Goal: Transaction & Acquisition: Obtain resource

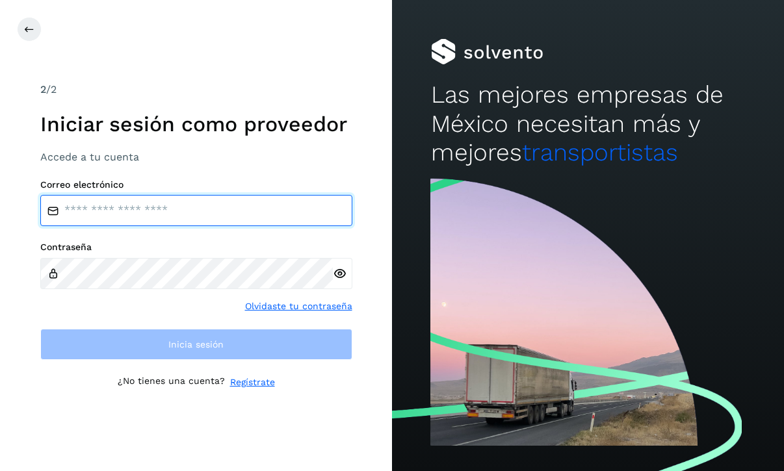
click at [294, 225] on input "email" at bounding box center [196, 210] width 312 height 31
type input "**********"
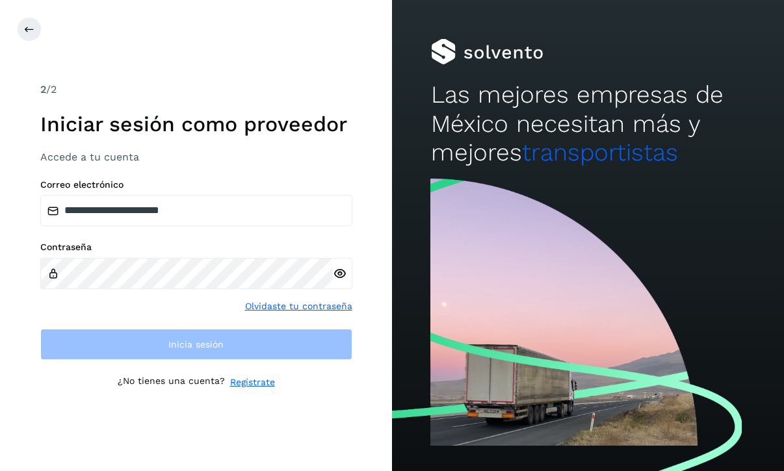
click at [336, 289] on div at bounding box center [342, 273] width 19 height 31
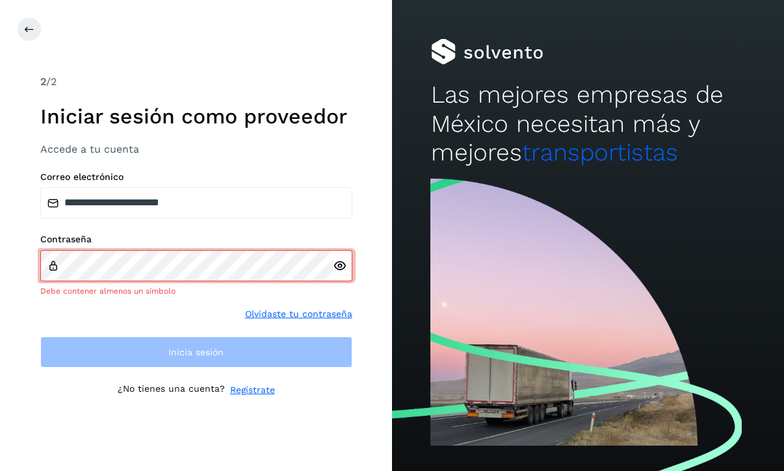
click at [337, 273] on icon at bounding box center [340, 266] width 14 height 14
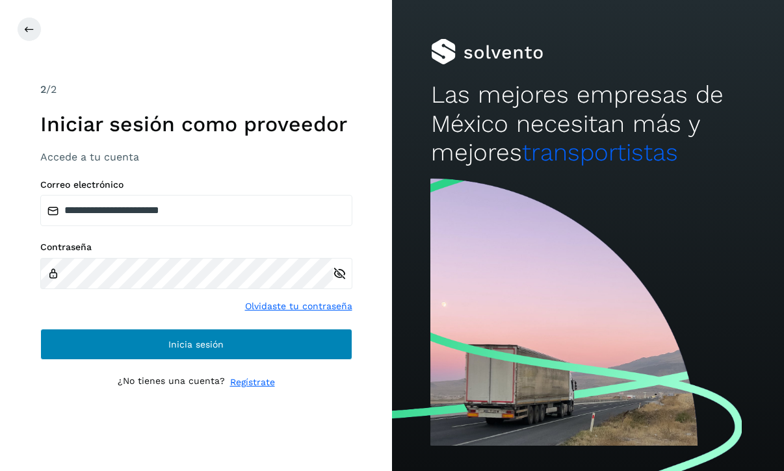
click at [320, 360] on button "Inicia sesión" at bounding box center [196, 344] width 312 height 31
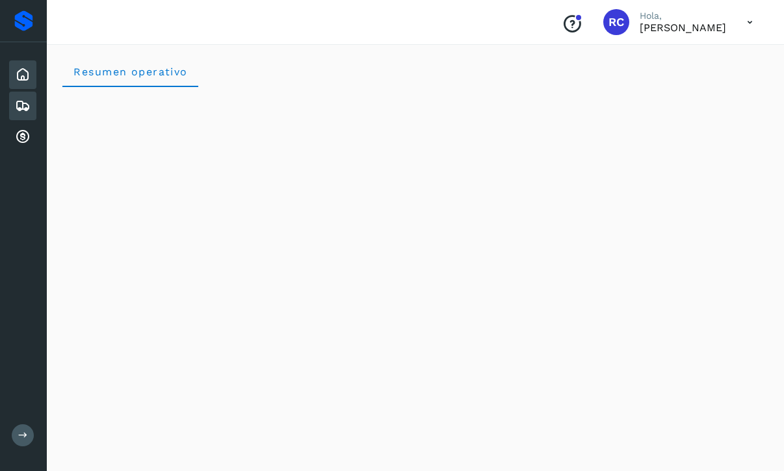
click at [27, 98] on icon at bounding box center [23, 106] width 16 height 16
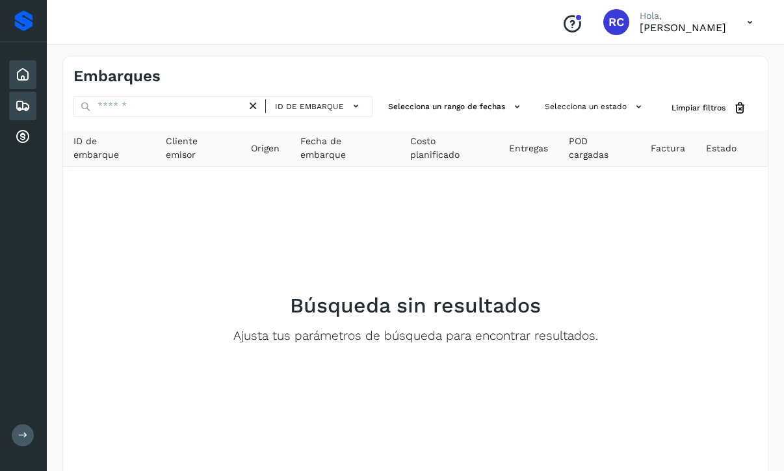
click at [16, 68] on icon at bounding box center [23, 75] width 16 height 16
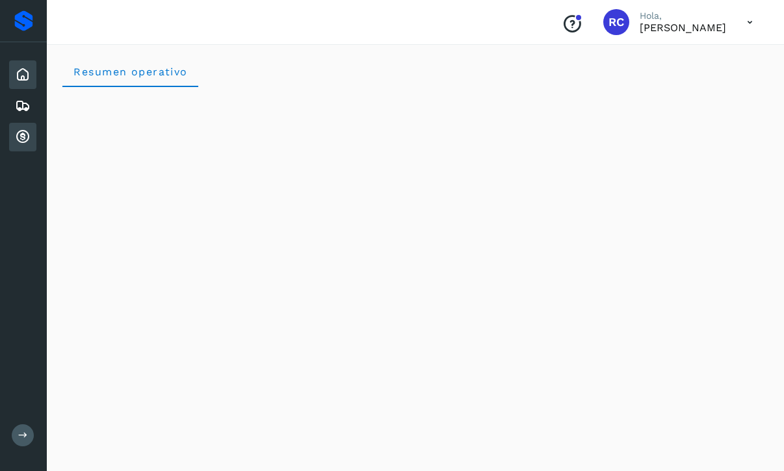
click at [19, 133] on icon at bounding box center [23, 137] width 16 height 16
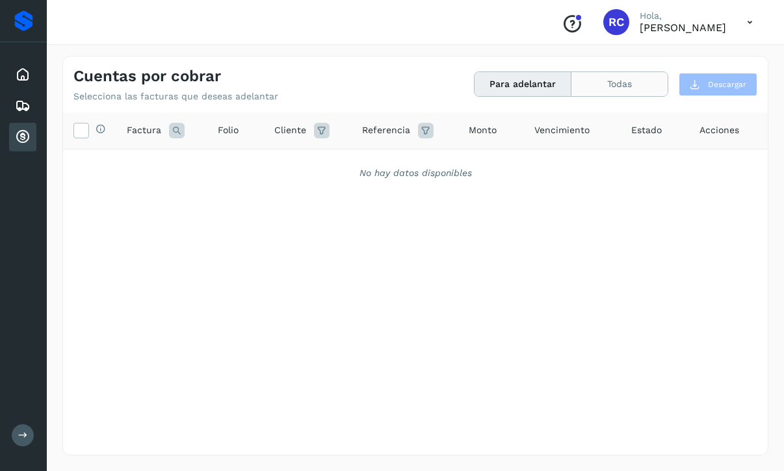
click at [619, 90] on button "Todas" at bounding box center [619, 84] width 96 height 24
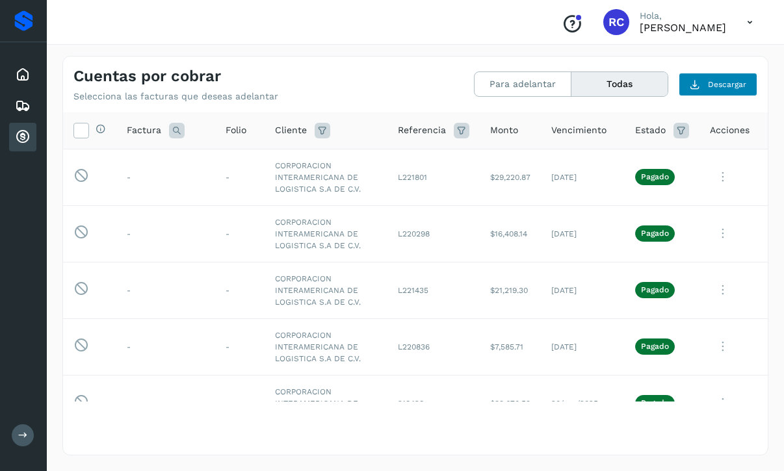
click at [727, 90] on button "Descargar" at bounding box center [718, 84] width 79 height 23
click at [718, 84] on span "Descargar" at bounding box center [727, 85] width 38 height 12
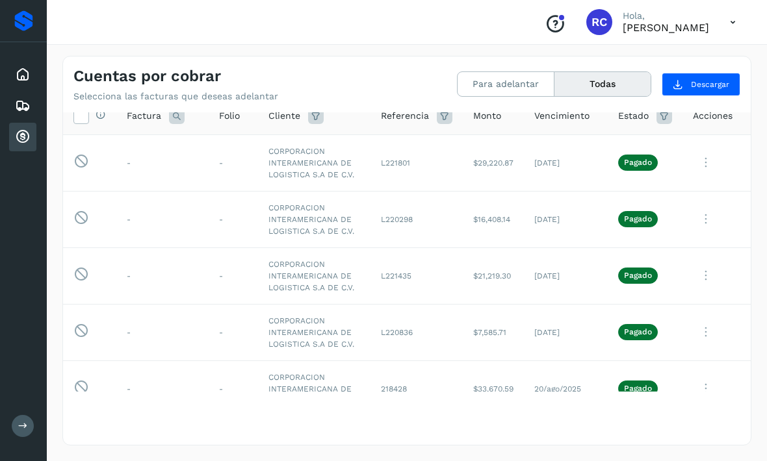
scroll to position [23, 0]
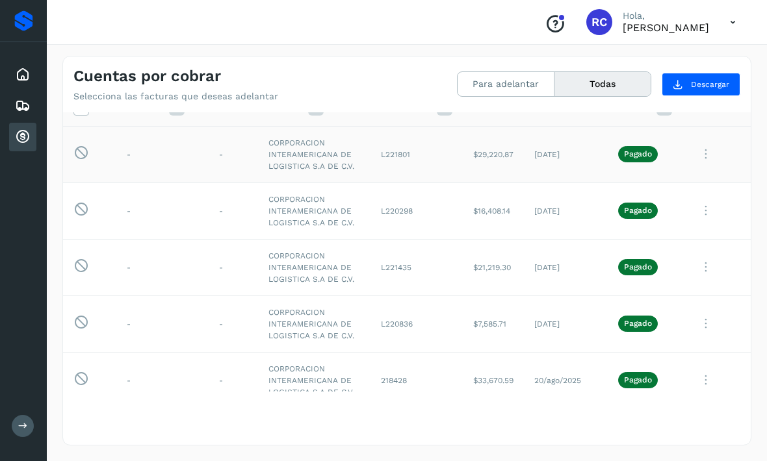
click at [505, 174] on td "$29,220.87" at bounding box center [493, 154] width 61 height 57
click at [548, 153] on td "24/sep/2025" at bounding box center [566, 154] width 84 height 57
click at [710, 153] on icon at bounding box center [706, 154] width 26 height 27
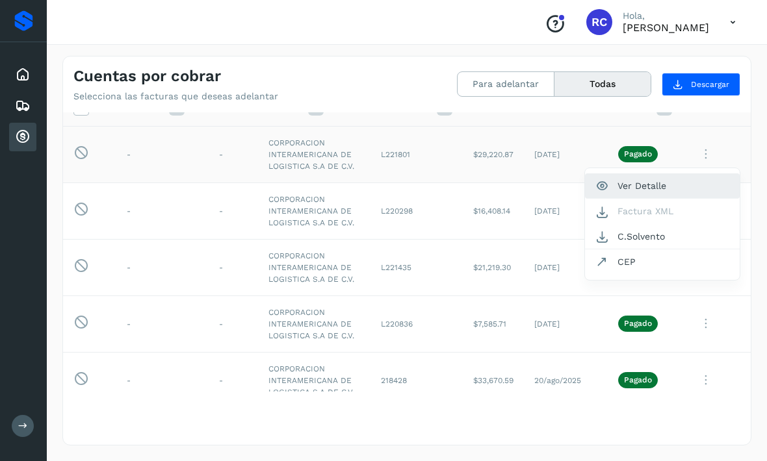
click at [642, 185] on button "Ver Detalle" at bounding box center [662, 186] width 155 height 25
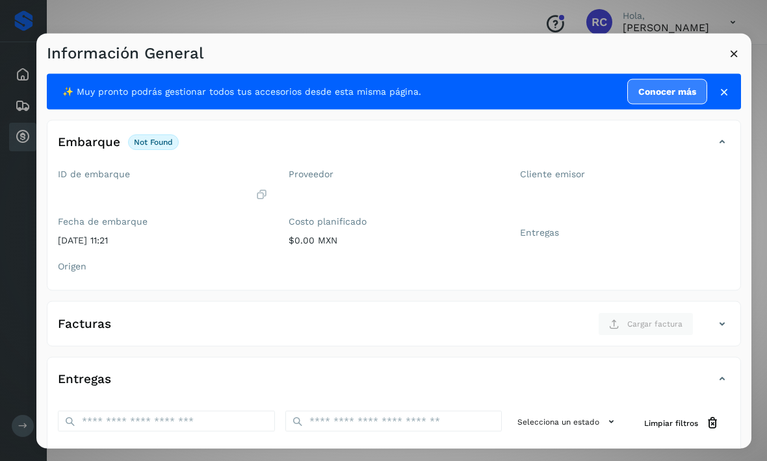
scroll to position [0, 0]
click at [721, 85] on icon at bounding box center [724, 91] width 13 height 13
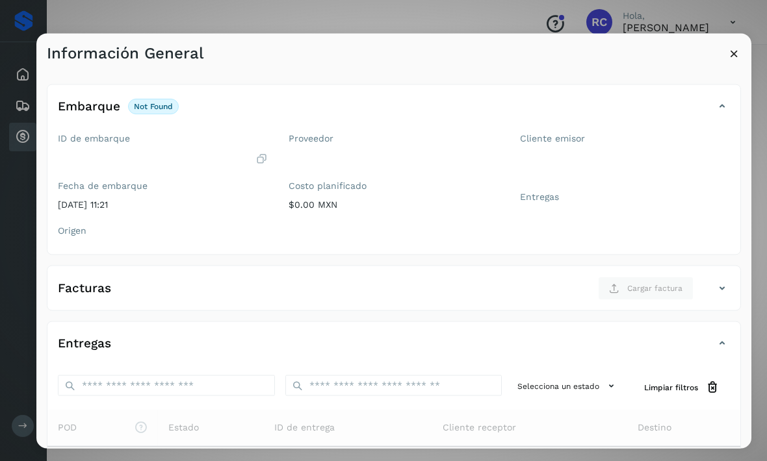
click at [732, 47] on icon at bounding box center [734, 54] width 14 height 14
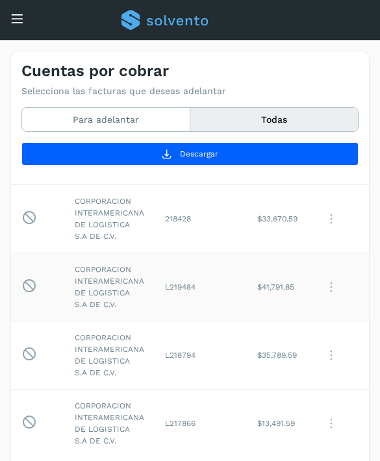
click at [29, 257] on td at bounding box center [37, 287] width 53 height 68
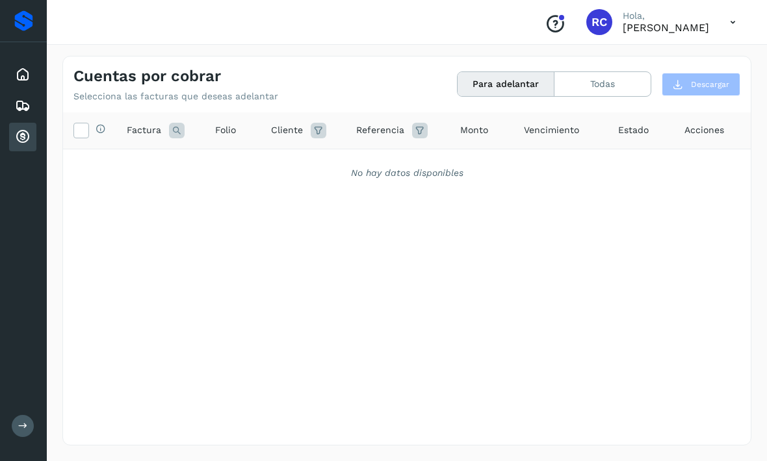
scroll to position [41, 0]
